Goal: Go to known website: Access a specific website the user already knows

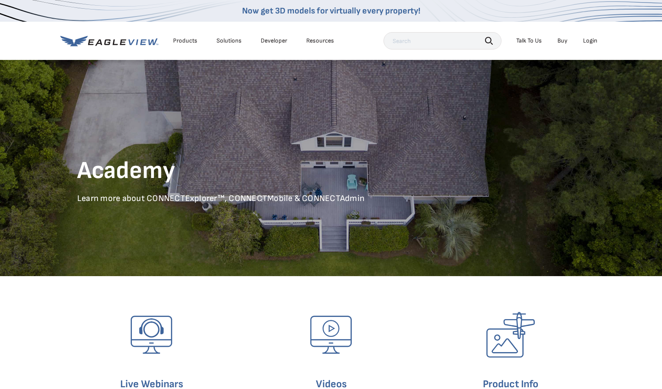
click at [590, 44] on div "Login" at bounding box center [590, 41] width 14 height 8
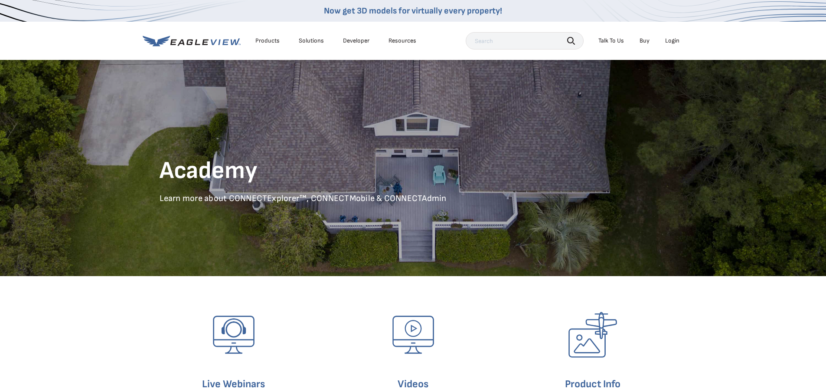
click at [672, 40] on div "Login" at bounding box center [672, 41] width 14 height 8
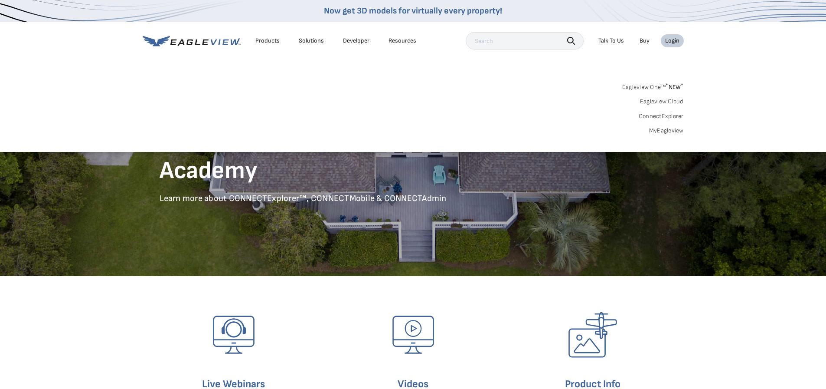
click at [672, 115] on link "ConnectExplorer" at bounding box center [661, 116] width 45 height 8
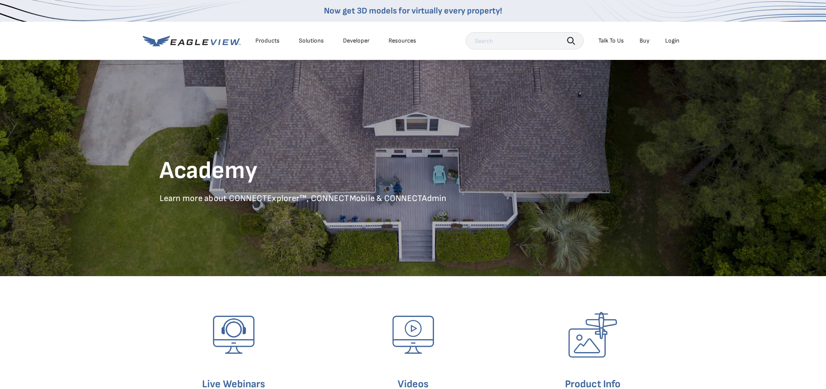
click at [671, 40] on div "Login" at bounding box center [672, 41] width 14 height 8
click at [673, 37] on div "Login" at bounding box center [672, 41] width 14 height 8
click at [523, 41] on input "text" at bounding box center [525, 40] width 118 height 17
click at [674, 40] on div "Login" at bounding box center [672, 41] width 14 height 8
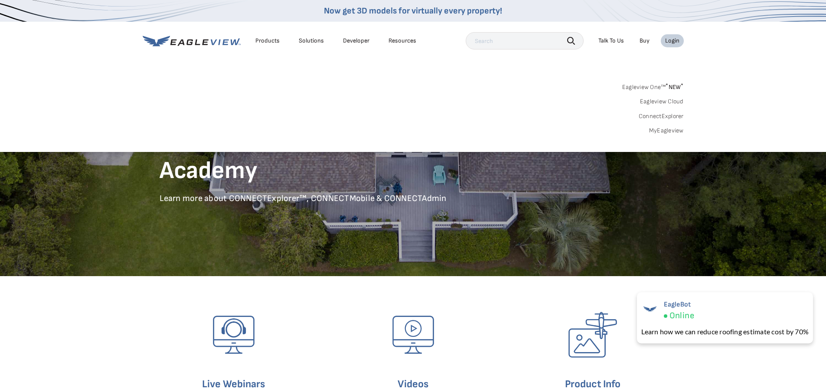
click at [671, 116] on link "ConnectExplorer" at bounding box center [661, 116] width 45 height 8
